Goal: Information Seeking & Learning: Compare options

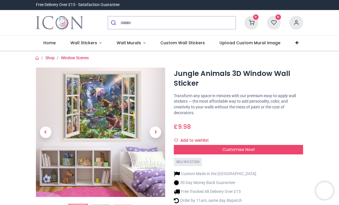
click at [154, 131] on span "Next" at bounding box center [155, 131] width 11 height 11
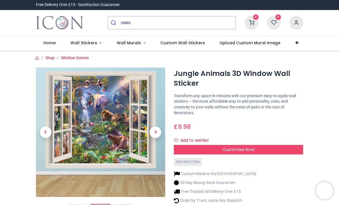
click at [155, 133] on span "Next" at bounding box center [155, 131] width 11 height 11
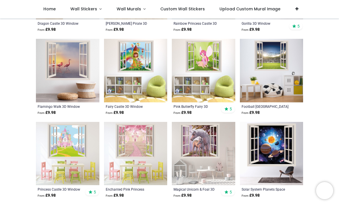
scroll to position [517, 0]
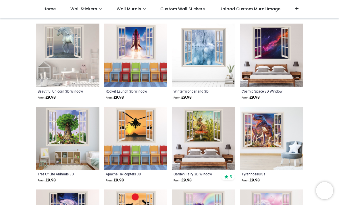
scroll to position [1027, 0]
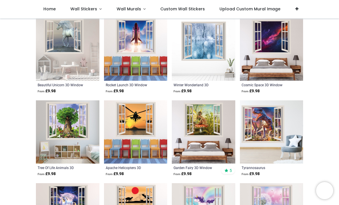
click at [69, 134] on img at bounding box center [68, 132] width 64 height 64
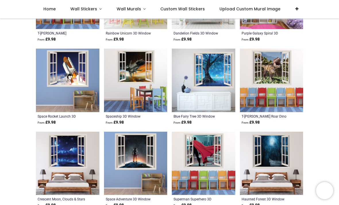
scroll to position [1676, 0]
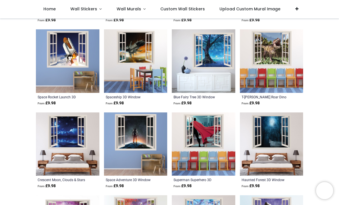
scroll to position [1679, 0]
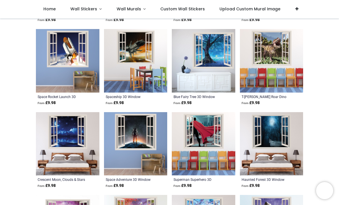
click at [277, 142] on img at bounding box center [272, 144] width 64 height 64
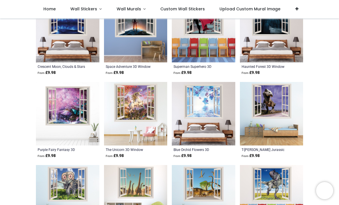
scroll to position [1768, 0]
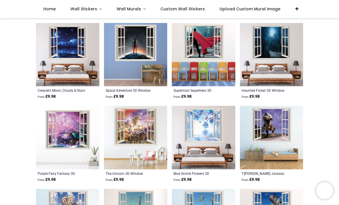
click at [67, 140] on img at bounding box center [68, 138] width 64 height 64
click at [64, 145] on img at bounding box center [68, 138] width 64 height 64
click at [65, 143] on img at bounding box center [68, 138] width 64 height 64
click at [54, 176] on div "Purple Fairy Fantasy 3D Window" at bounding box center [62, 173] width 48 height 5
click at [60, 148] on img at bounding box center [68, 138] width 64 height 64
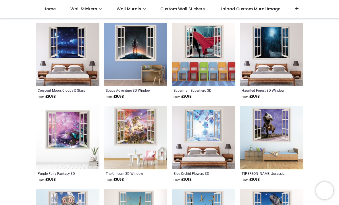
click at [67, 53] on img at bounding box center [68, 55] width 64 height 64
click at [61, 93] on div "Crescent Moon, Clouds & Stars 3D Window" at bounding box center [62, 90] width 48 height 5
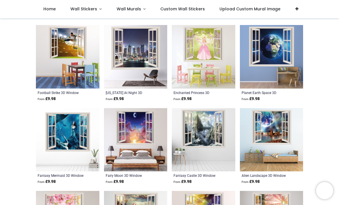
scroll to position [1351, 0]
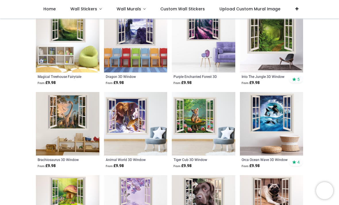
scroll to position [739, 0]
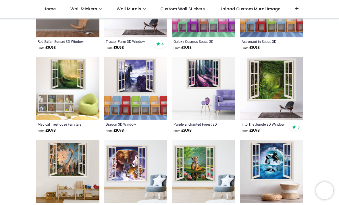
click at [277, 98] on img at bounding box center [272, 89] width 64 height 64
click at [280, 126] on div "Into The Jungle 3D Window" at bounding box center [266, 124] width 48 height 5
click at [277, 100] on img at bounding box center [272, 89] width 64 height 64
click at [53, 126] on div "Magical Treehouse Fairytale 3D Window" at bounding box center [62, 124] width 48 height 5
click at [69, 81] on img at bounding box center [68, 89] width 64 height 64
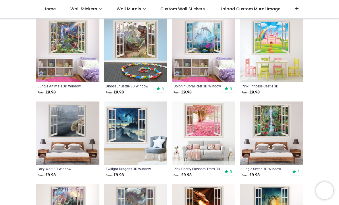
scroll to position [197, 0]
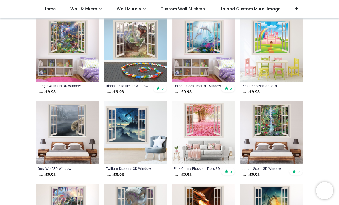
click at [280, 130] on img at bounding box center [272, 133] width 64 height 64
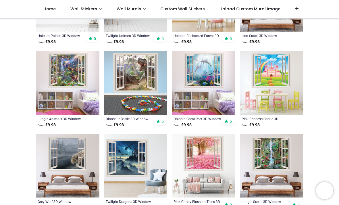
scroll to position [157, 0]
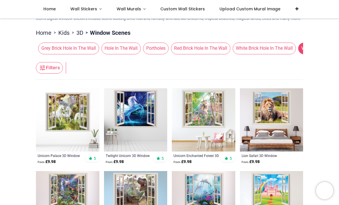
scroll to position [45, 0]
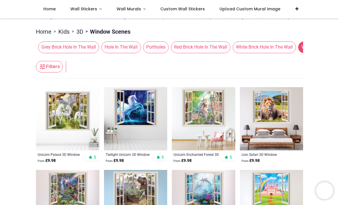
click at [186, 157] on div "Unicorn Enchanted Forest 3D Window" at bounding box center [198, 154] width 48 height 5
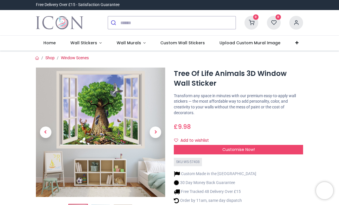
click at [155, 133] on span "Next" at bounding box center [155, 131] width 11 height 11
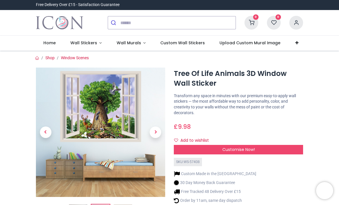
click at [154, 131] on span "Next" at bounding box center [155, 131] width 11 height 11
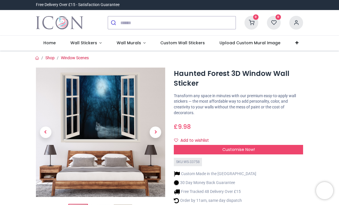
click at [154, 132] on span "Next" at bounding box center [155, 131] width 11 height 11
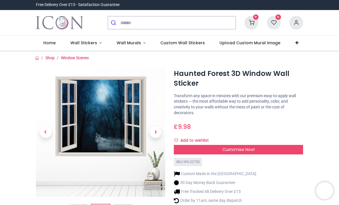
click at [154, 133] on span "Next" at bounding box center [155, 131] width 11 height 11
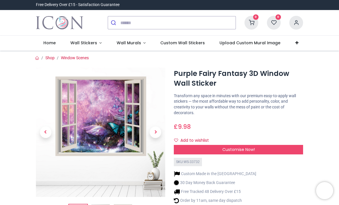
click at [159, 134] on span "Next" at bounding box center [155, 131] width 11 height 11
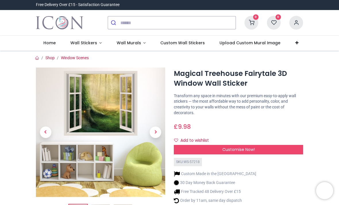
click at [156, 128] on span "Next" at bounding box center [155, 131] width 11 height 11
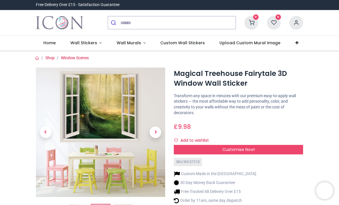
click at [158, 128] on span "Next" at bounding box center [155, 131] width 11 height 11
